Goal: Task Accomplishment & Management: Manage account settings

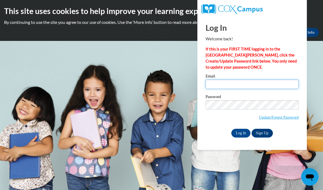
click at [260, 86] on input "Email" at bounding box center [252, 83] width 93 height 9
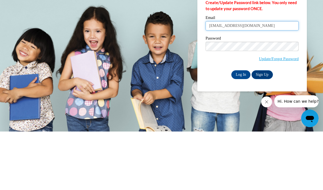
type input "[EMAIL_ADDRESS][DOMAIN_NAME]"
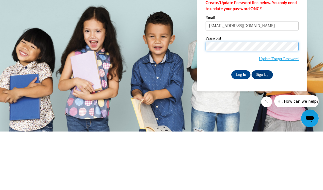
click at [241, 128] on input "Log In" at bounding box center [240, 132] width 19 height 9
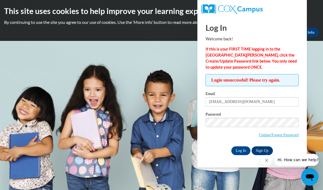
click at [278, 133] on link "Update/Forgot Password" at bounding box center [279, 134] width 40 height 4
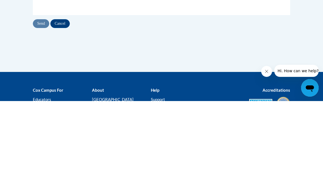
scroll to position [106, 0]
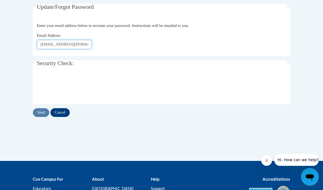
type input "[EMAIL_ADDRESS][DOMAIN_NAME]"
click at [43, 114] on input "Send" at bounding box center [41, 112] width 16 height 9
